Goal: Information Seeking & Learning: Learn about a topic

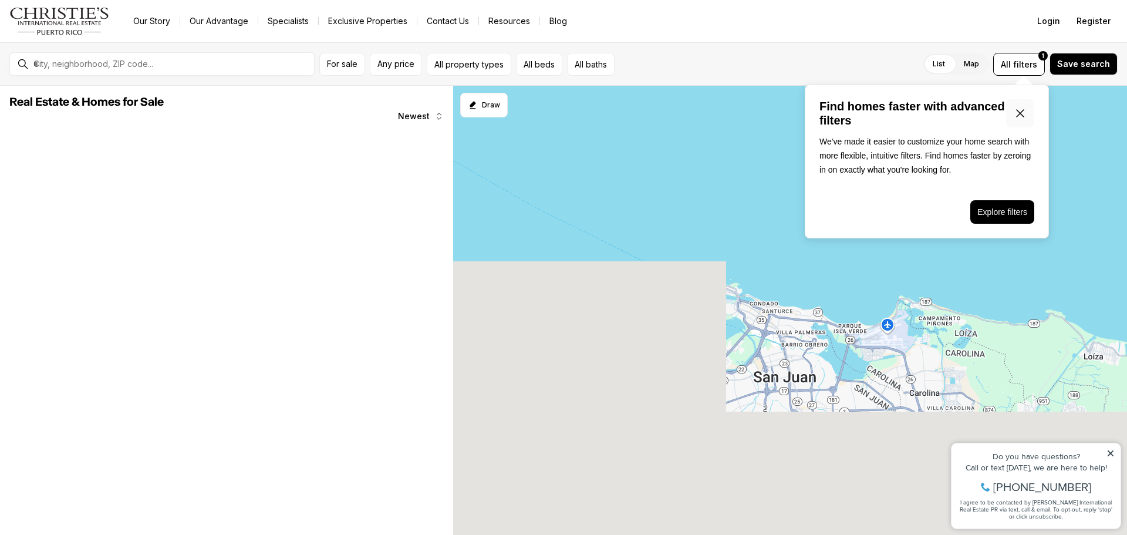
click at [1020, 106] on button "Close popover" at bounding box center [1020, 113] width 28 height 28
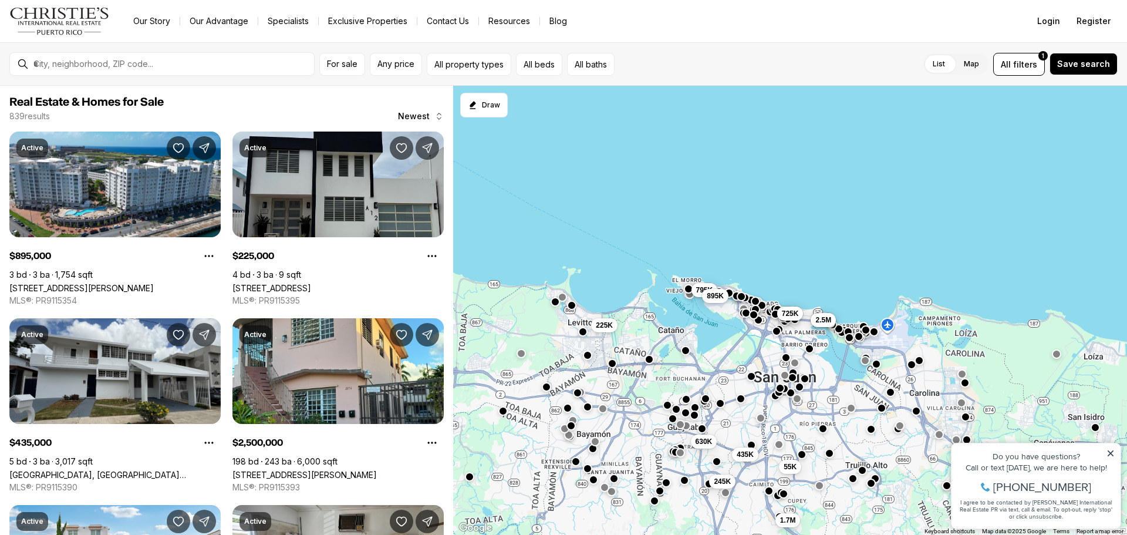
drag, startPoint x: 1112, startPoint y: 456, endPoint x: 2055, endPoint y: 881, distance: 1034.7
click at [1112, 456] on icon at bounding box center [1110, 453] width 8 height 8
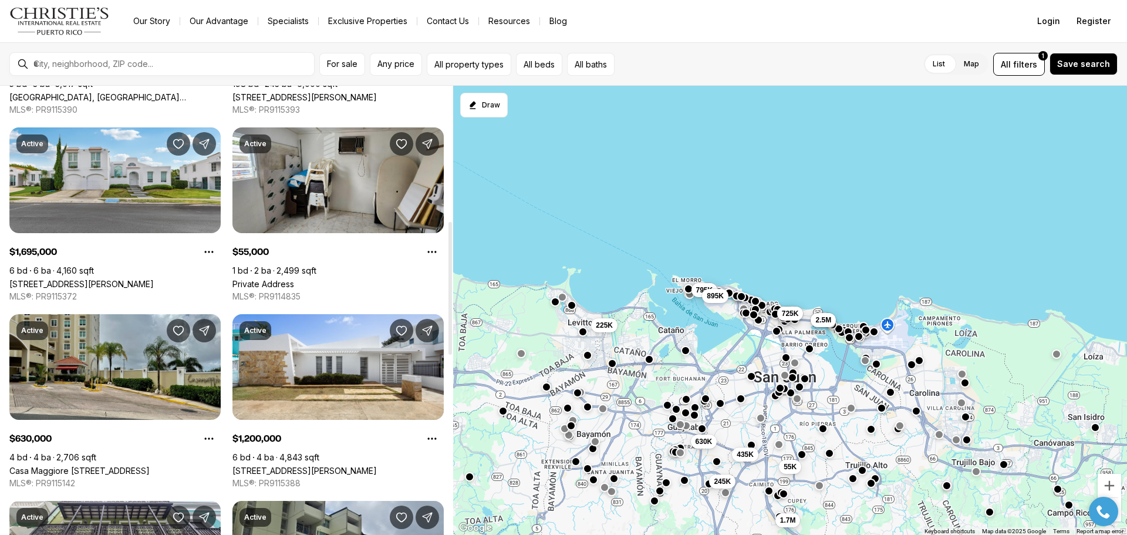
scroll to position [343, 0]
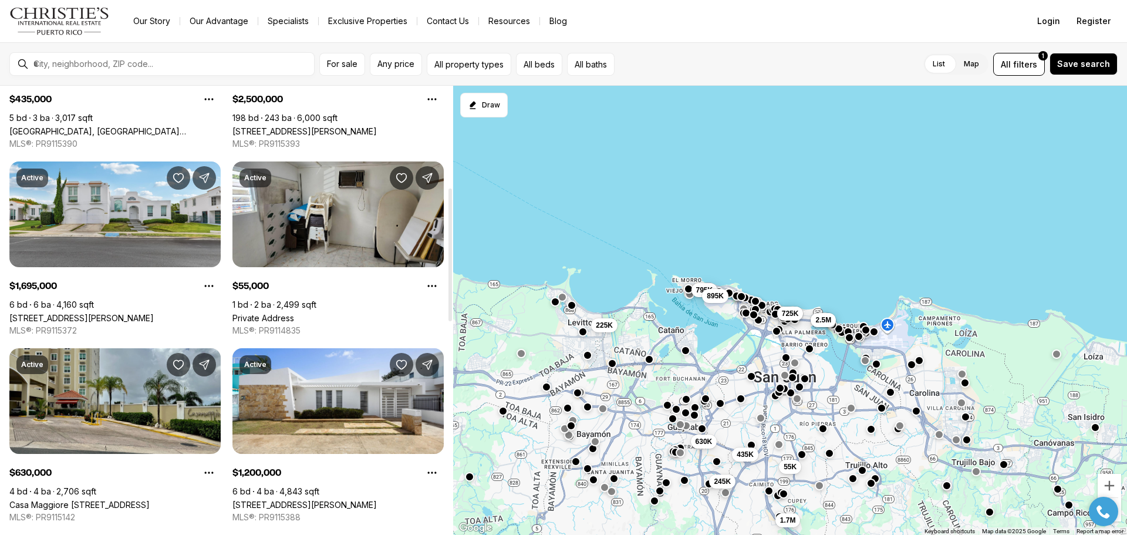
drag, startPoint x: 450, startPoint y: 181, endPoint x: 446, endPoint y: 283, distance: 101.6
click at [448, 283] on div at bounding box center [450, 254] width 4 height 133
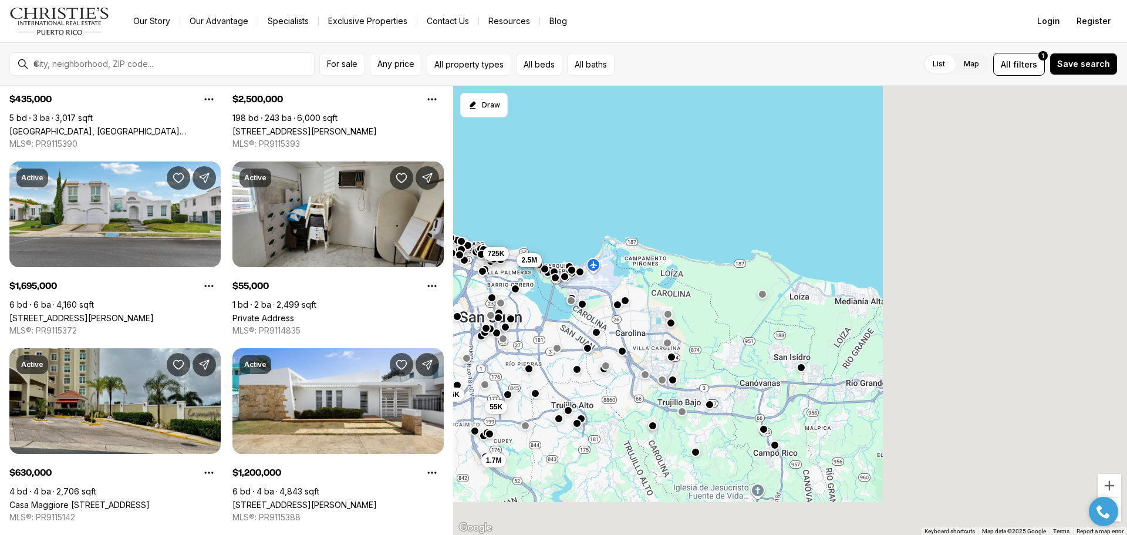
drag, startPoint x: 1071, startPoint y: 444, endPoint x: 671, endPoint y: 361, distance: 408.0
click at [671, 361] on div "55K 1.7M 575K 725K 1.2M 2.5M 630K 245K 435K 795K 895K 225K" at bounding box center [790, 310] width 674 height 449
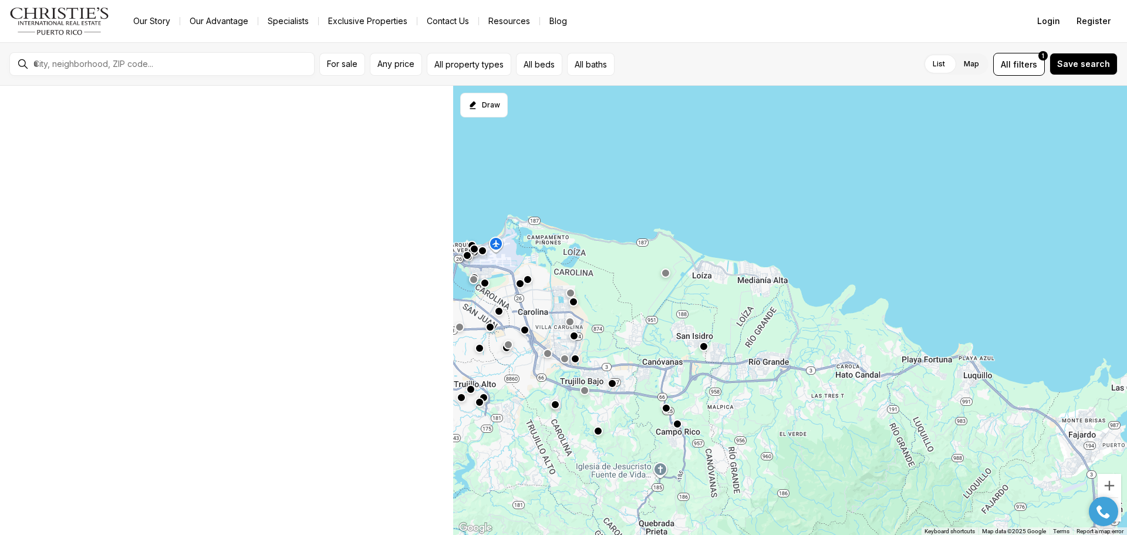
scroll to position [23, 0]
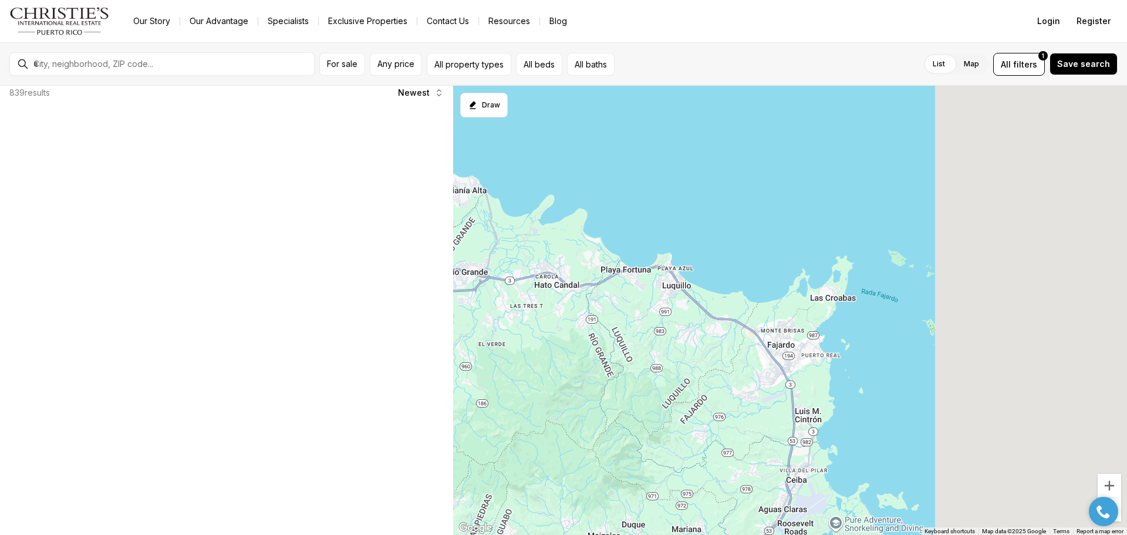
drag, startPoint x: 922, startPoint y: 415, endPoint x: 617, endPoint y: 325, distance: 318.2
click at [617, 325] on div at bounding box center [790, 310] width 674 height 449
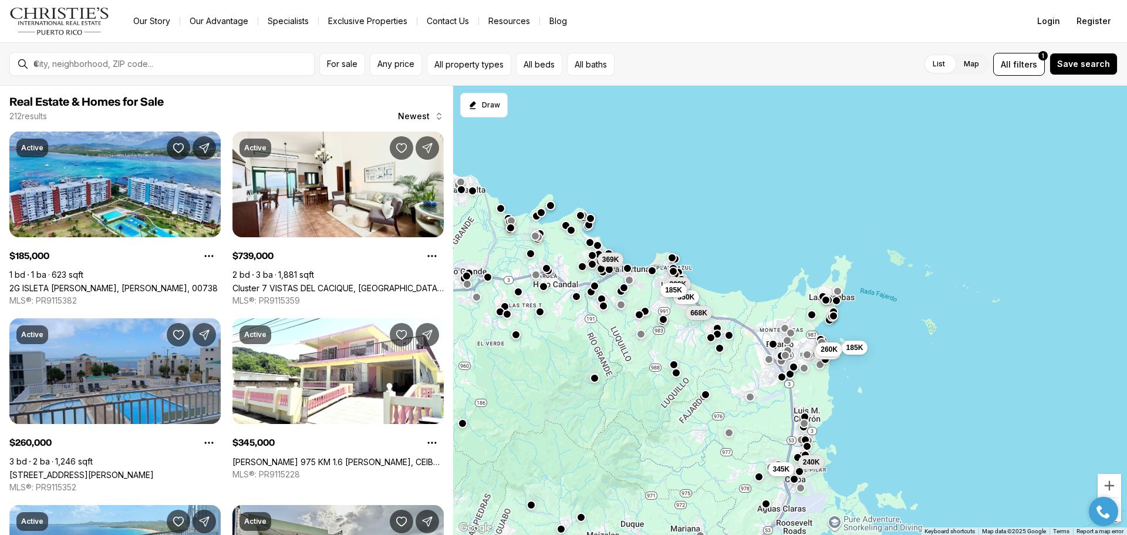
click at [672, 258] on button "button" at bounding box center [671, 257] width 9 height 9
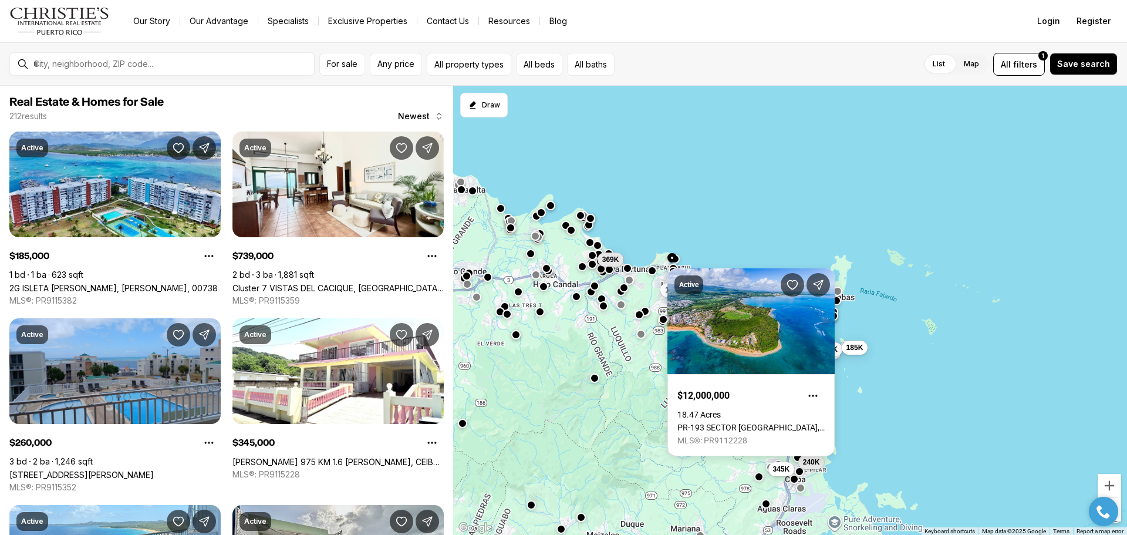
click at [677, 259] on div "Active $12,000,000 18.47 Acres PR-193 SECTOR PUNTA LA BANDERA, LUQUILLO PR, 007…" at bounding box center [750, 357] width 167 height 197
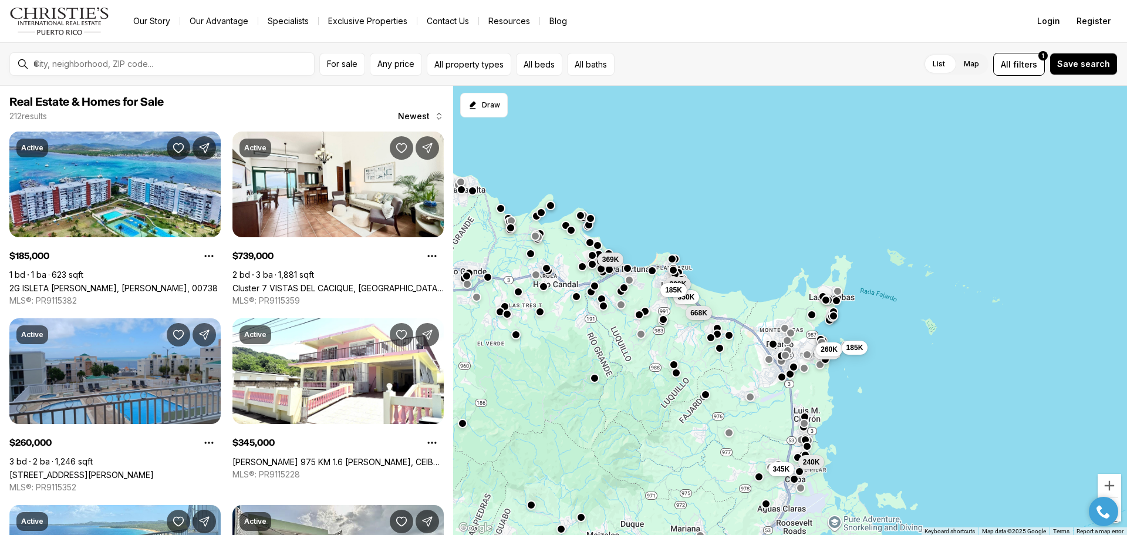
click at [673, 273] on button "button" at bounding box center [672, 269] width 9 height 9
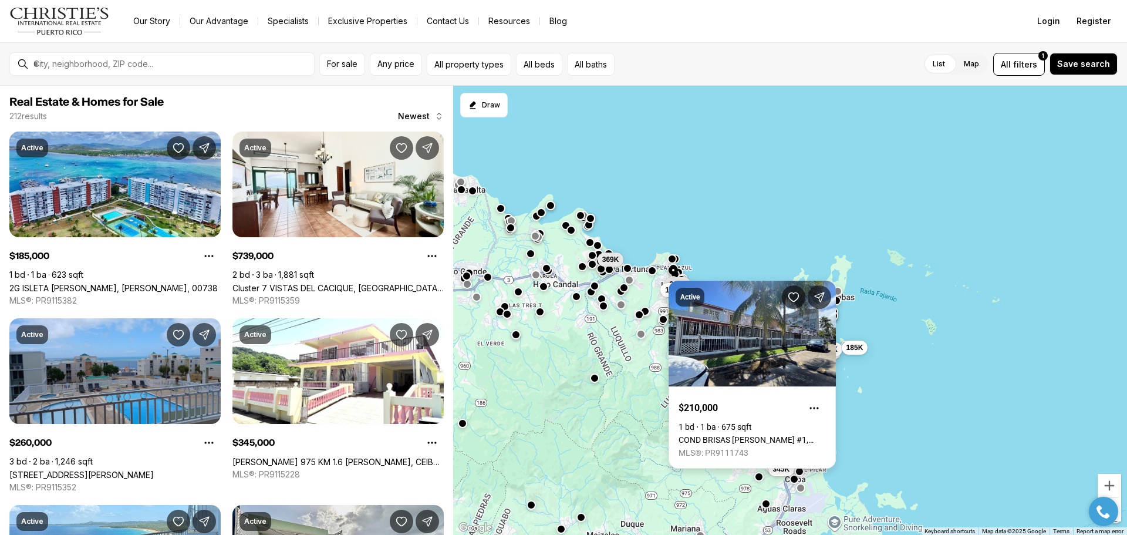
click at [751, 435] on link "COND BRISAS [PERSON_NAME] #1, LUQUILLO PR, 00773" at bounding box center [751, 439] width 147 height 9
